Goal: Task Accomplishment & Management: Use online tool/utility

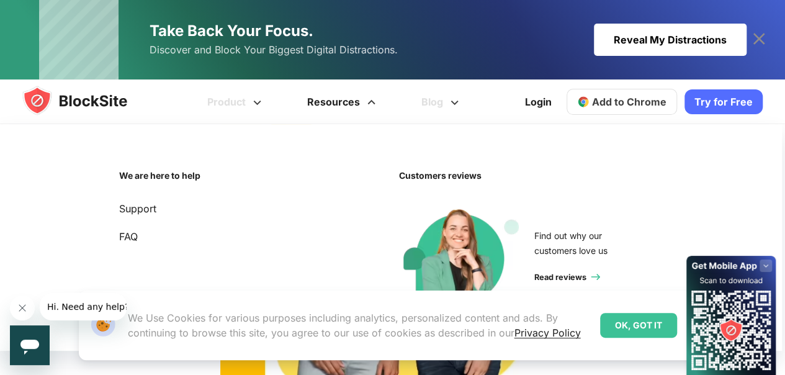
scroll to position [497, 0]
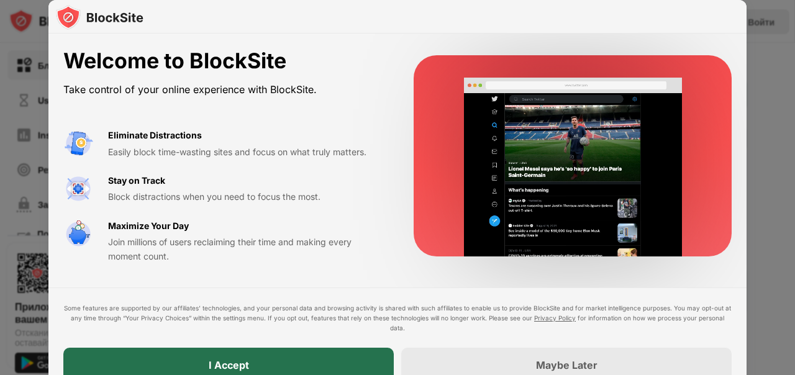
click at [273, 361] on div "I Accept" at bounding box center [228, 365] width 330 height 35
